Goal: Transaction & Acquisition: Obtain resource

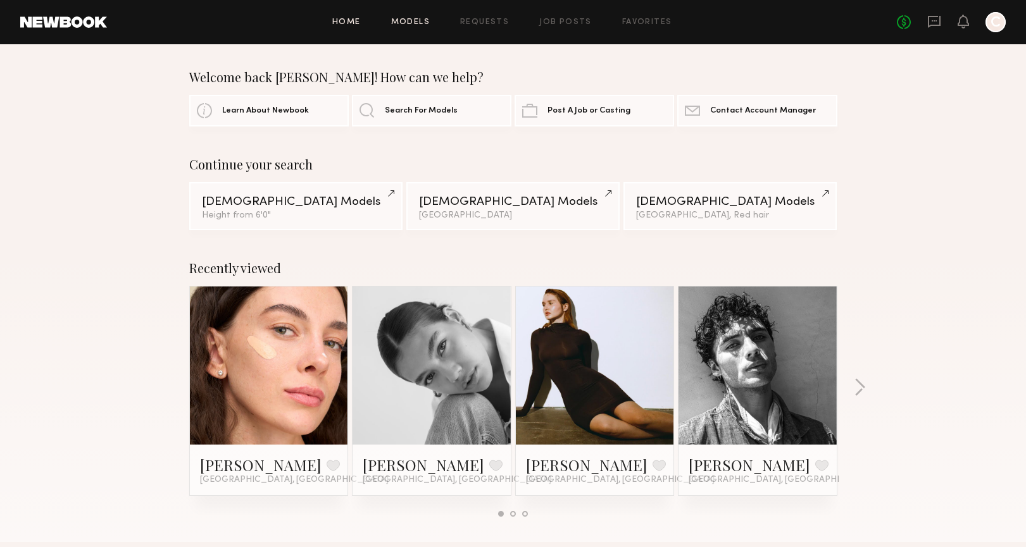
click at [402, 20] on link "Models" at bounding box center [410, 22] width 39 height 8
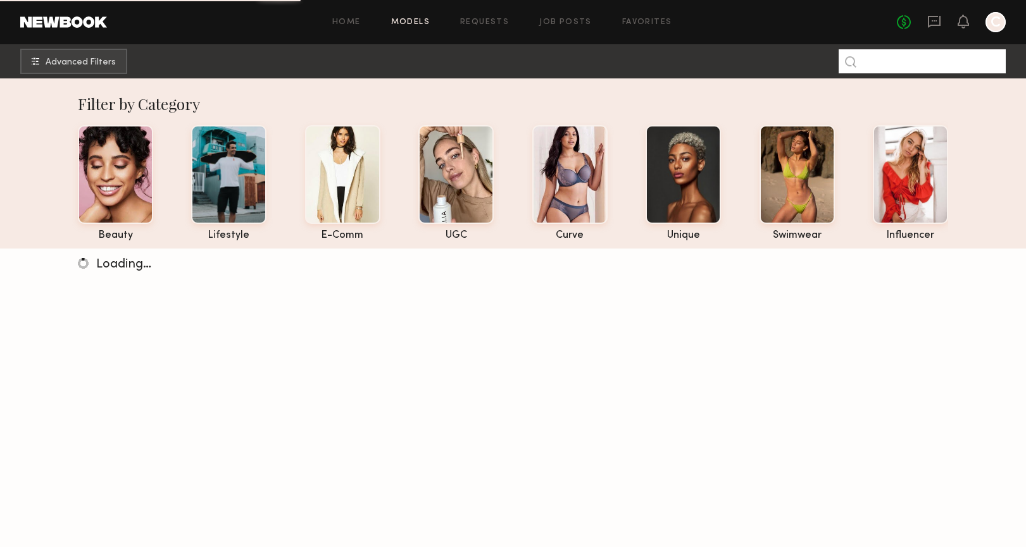
click at [878, 61] on input at bounding box center [921, 61] width 167 height 24
type input "******"
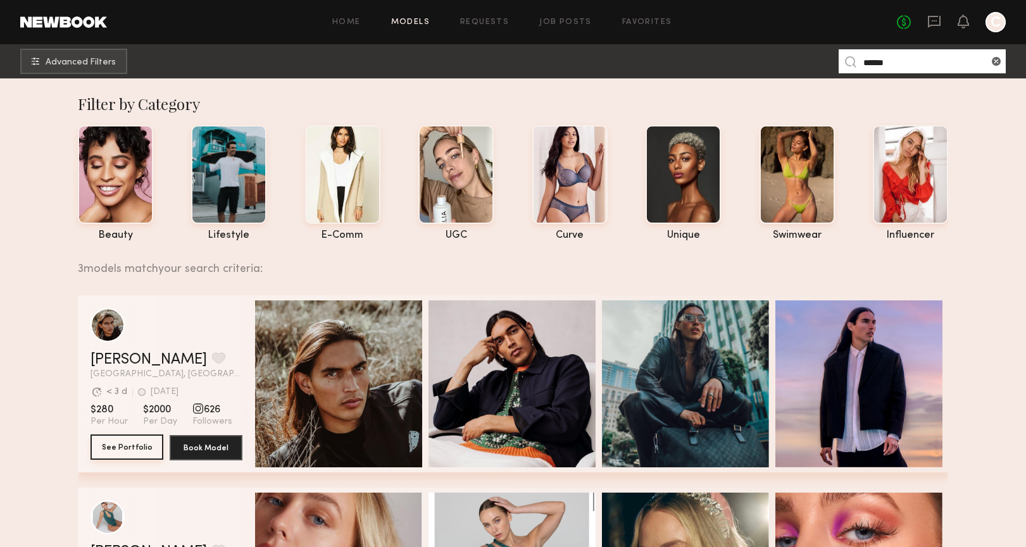
click at [125, 451] on button "See Portfolio" at bounding box center [126, 447] width 73 height 25
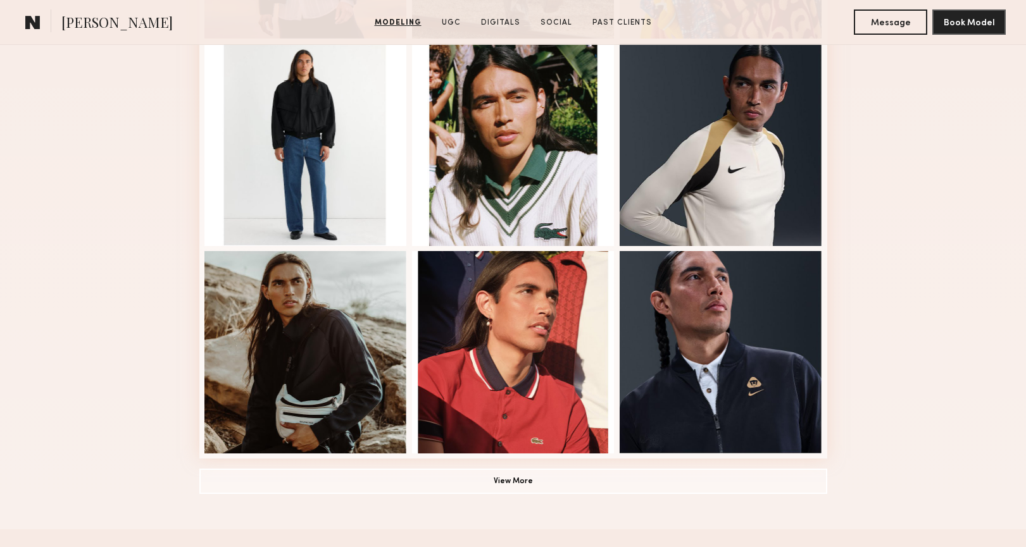
scroll to position [755, 0]
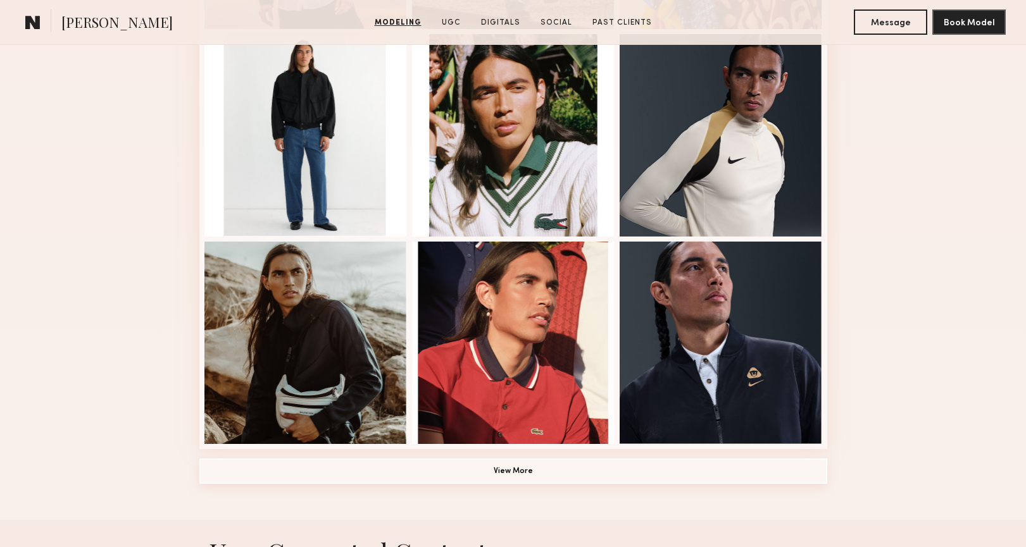
click at [263, 472] on button "View More" at bounding box center [513, 471] width 628 height 25
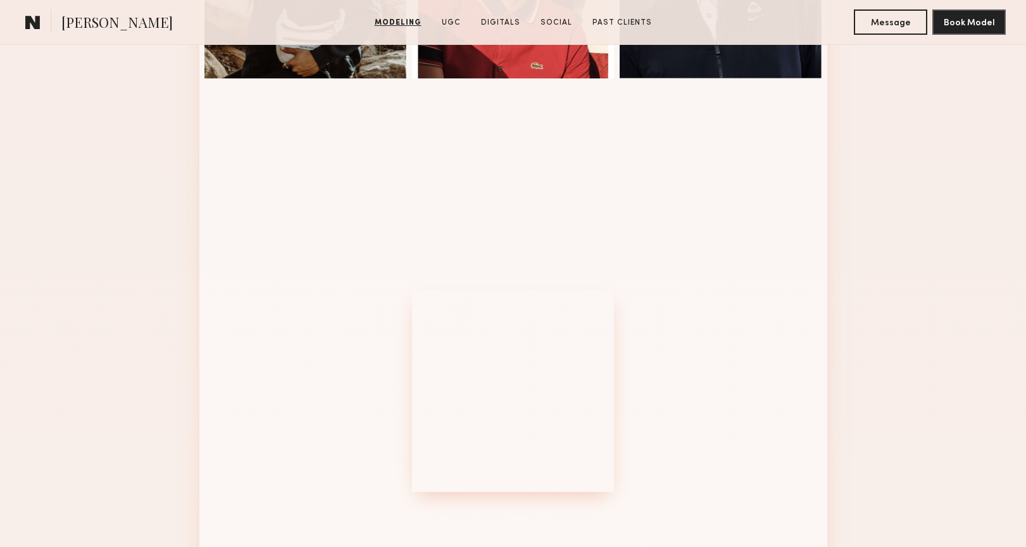
scroll to position [1112, 0]
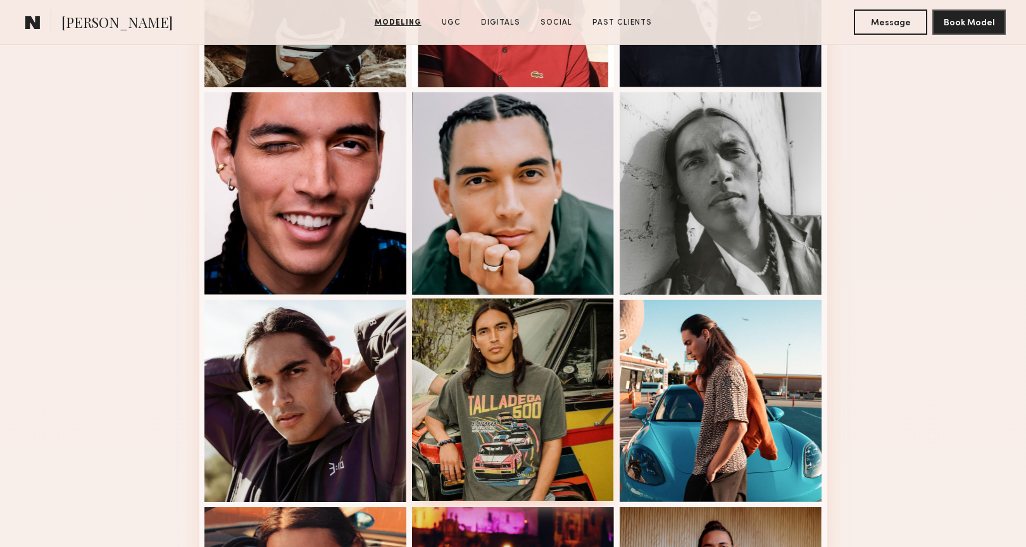
click at [458, 335] on div at bounding box center [513, 400] width 202 height 202
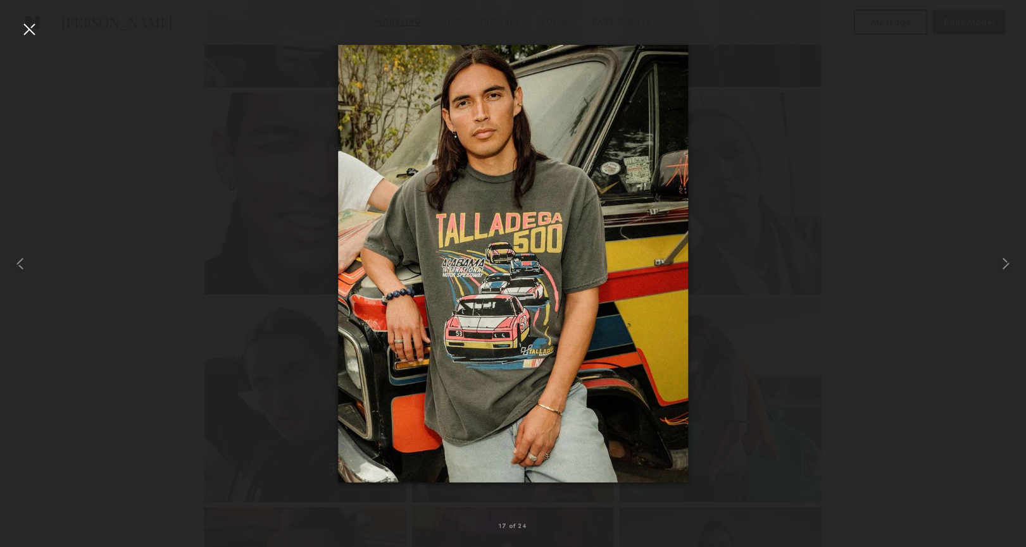
click at [28, 30] on div at bounding box center [29, 29] width 20 height 20
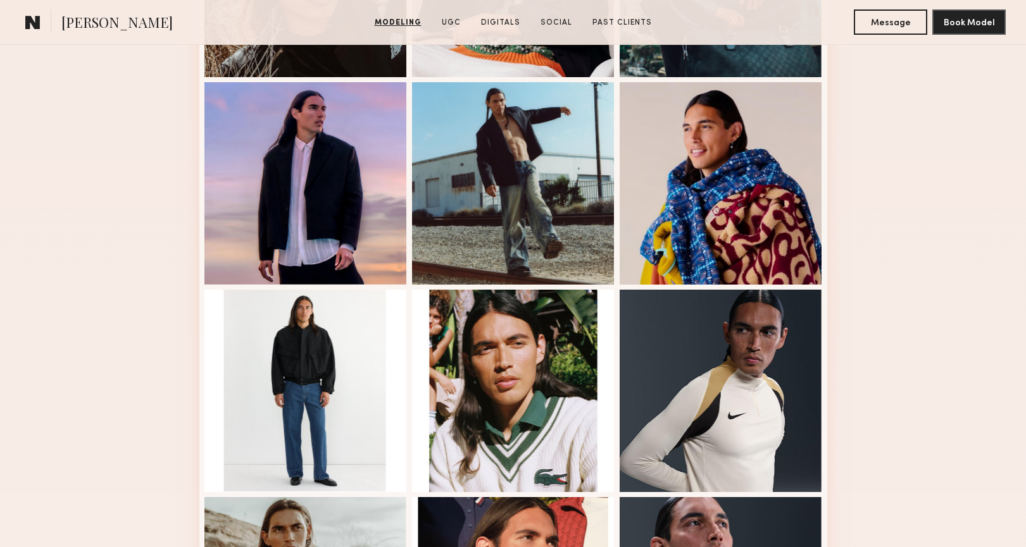
scroll to position [501, 0]
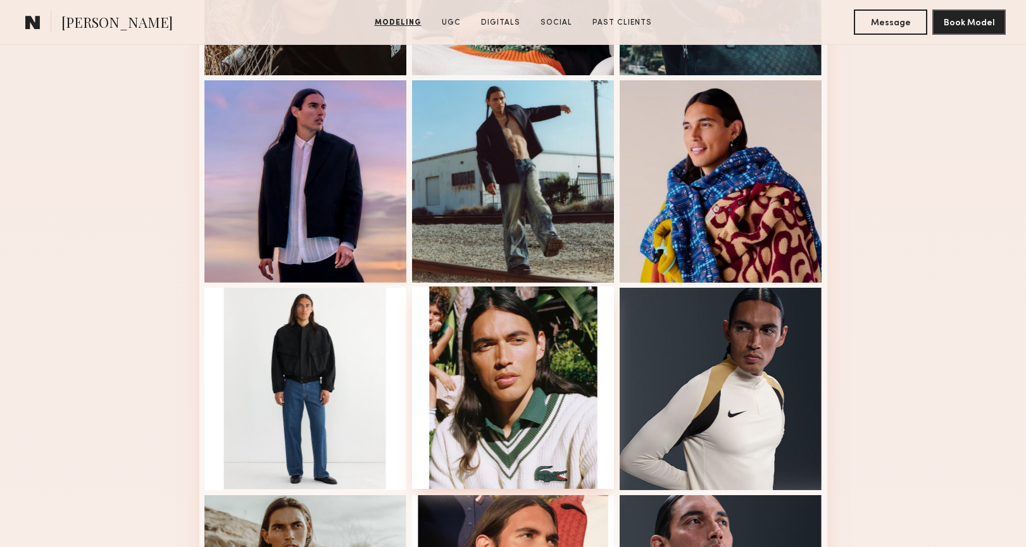
click at [545, 329] on div at bounding box center [513, 388] width 202 height 202
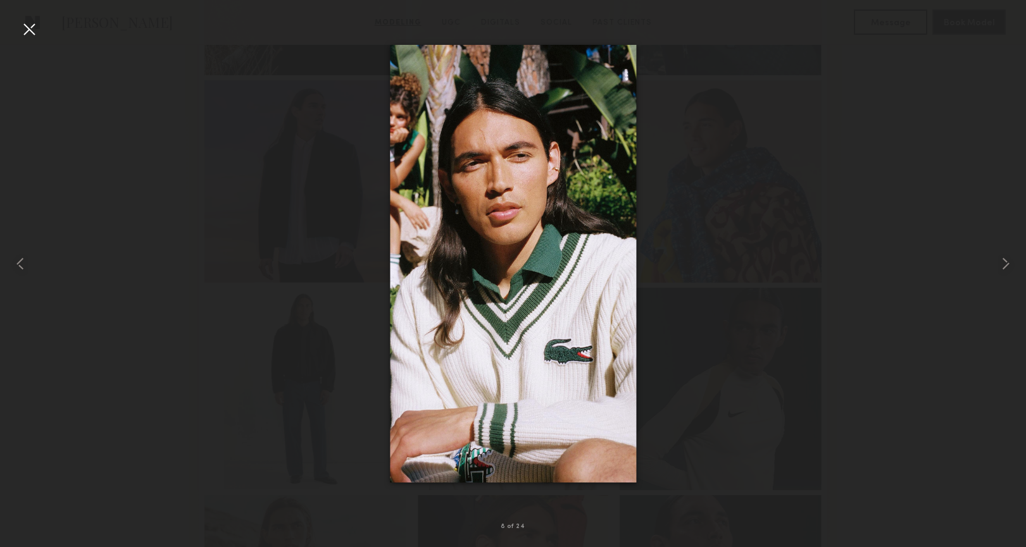
click at [25, 28] on div at bounding box center [29, 29] width 20 height 20
